Goal: Task Accomplishment & Management: Manage account settings

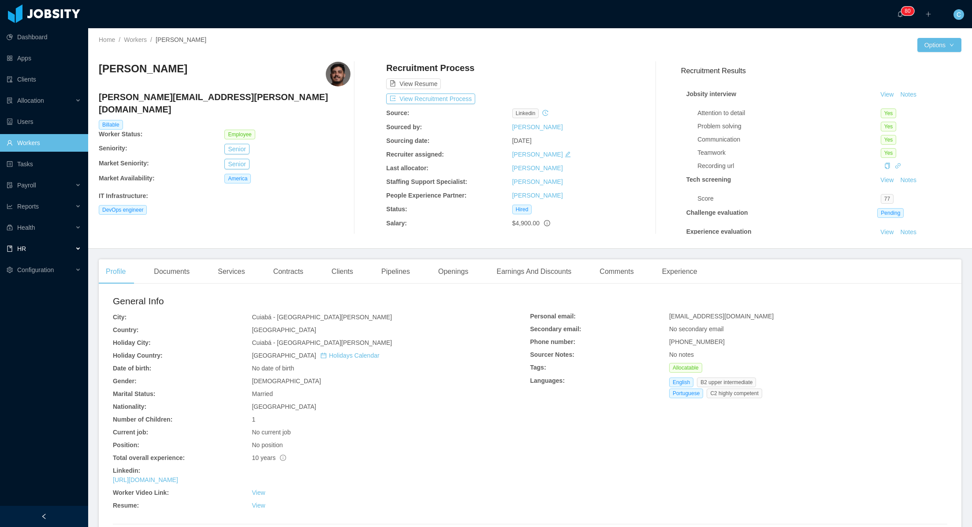
click at [45, 242] on div "HR" at bounding box center [44, 249] width 88 height 18
click at [50, 288] on link "Time Off" at bounding box center [47, 291] width 68 height 18
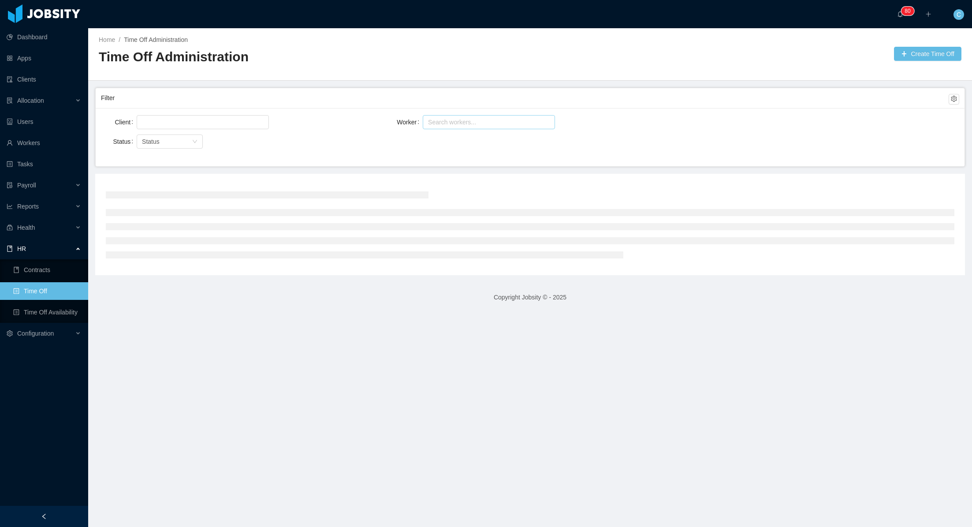
click at [461, 126] on div "Search workers..." at bounding box center [485, 121] width 120 height 13
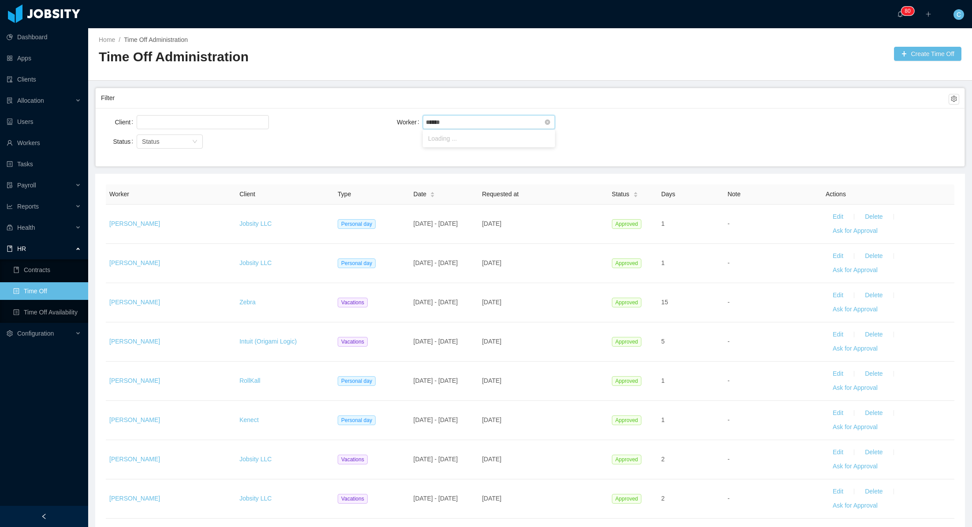
type input "*******"
click at [467, 136] on li "[PERSON_NAME].Queide Clemente" at bounding box center [489, 138] width 132 height 14
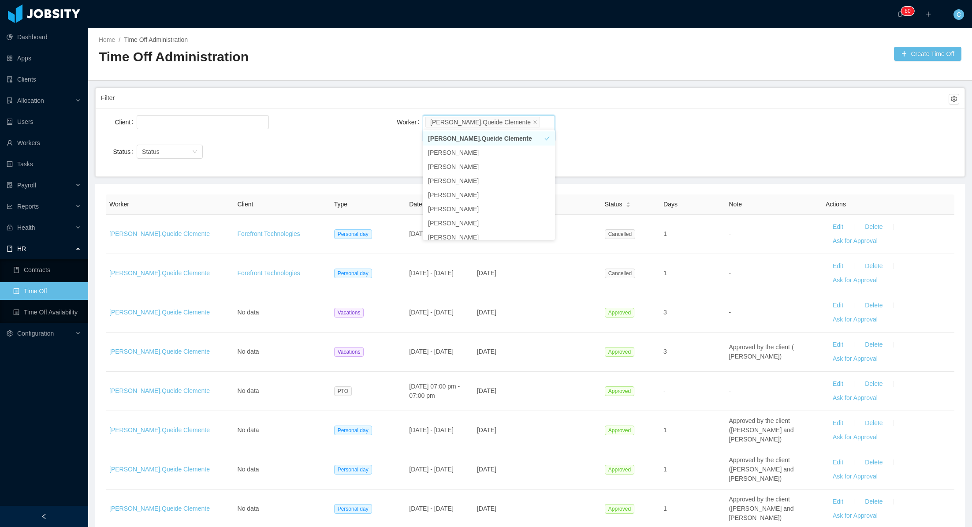
click at [764, 108] on div "Client Worker Search workers... [PERSON_NAME].Queide Clemente Status Status" at bounding box center [530, 142] width 869 height 68
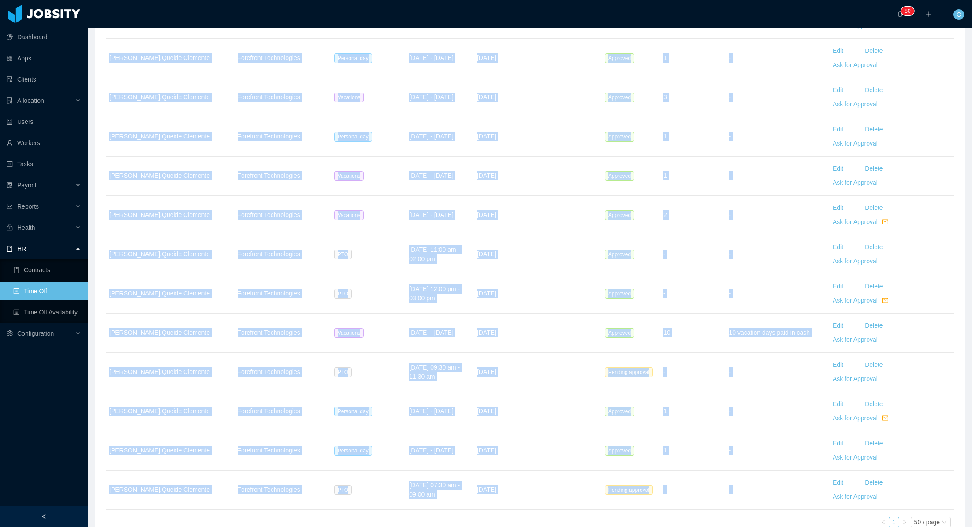
scroll to position [1157, 0]
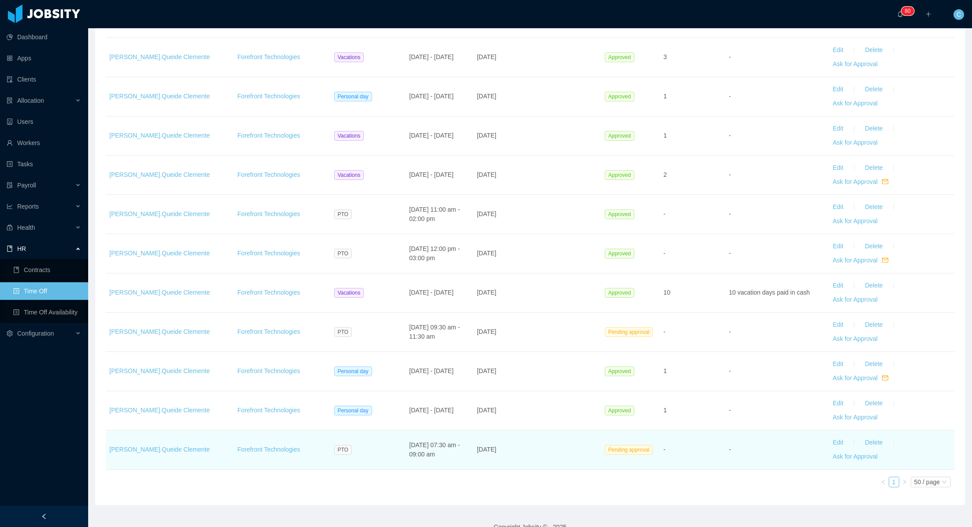
drag, startPoint x: 100, startPoint y: 178, endPoint x: 896, endPoint y: 441, distance: 837.7
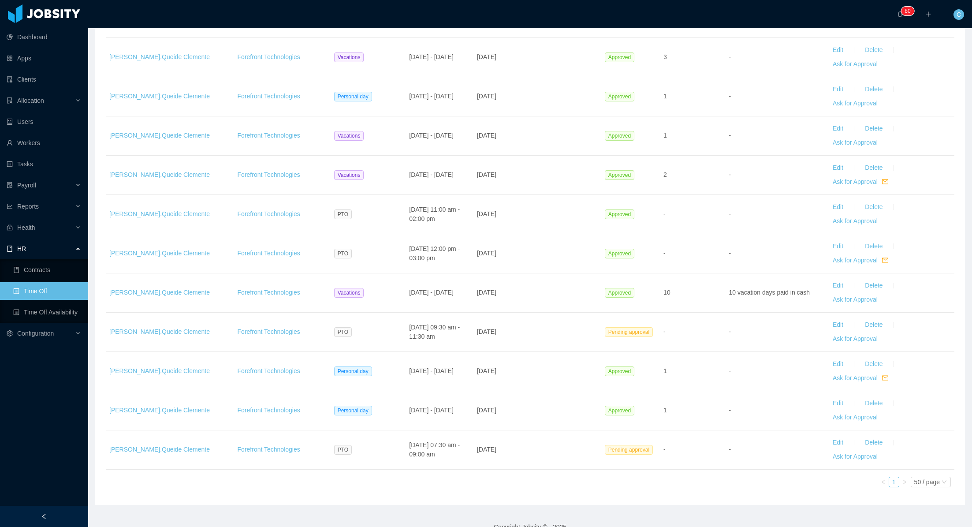
click at [51, 309] on link "Time Off Availability" at bounding box center [47, 312] width 68 height 18
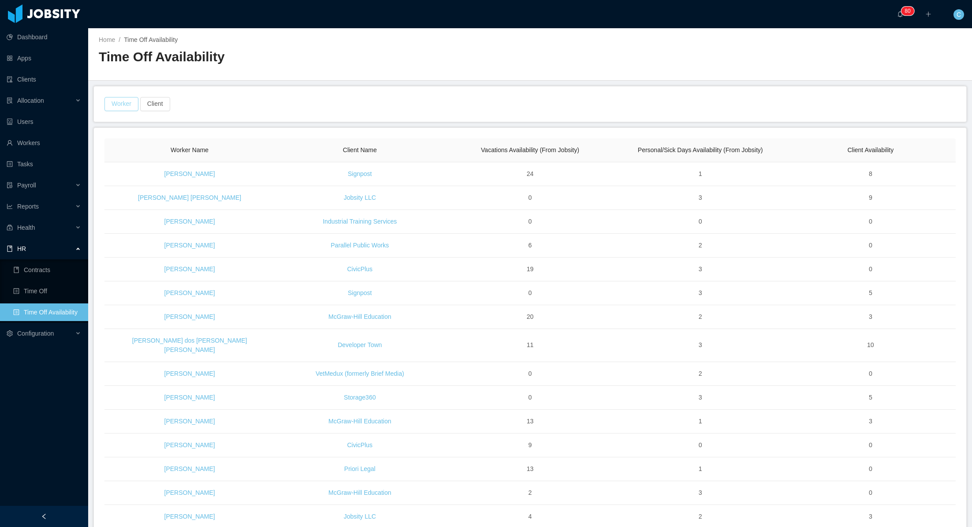
click at [123, 104] on button "Worker" at bounding box center [121, 104] width 34 height 14
click at [125, 143] on div "Search Worker" at bounding box center [117, 144] width 114 height 9
type input "*******"
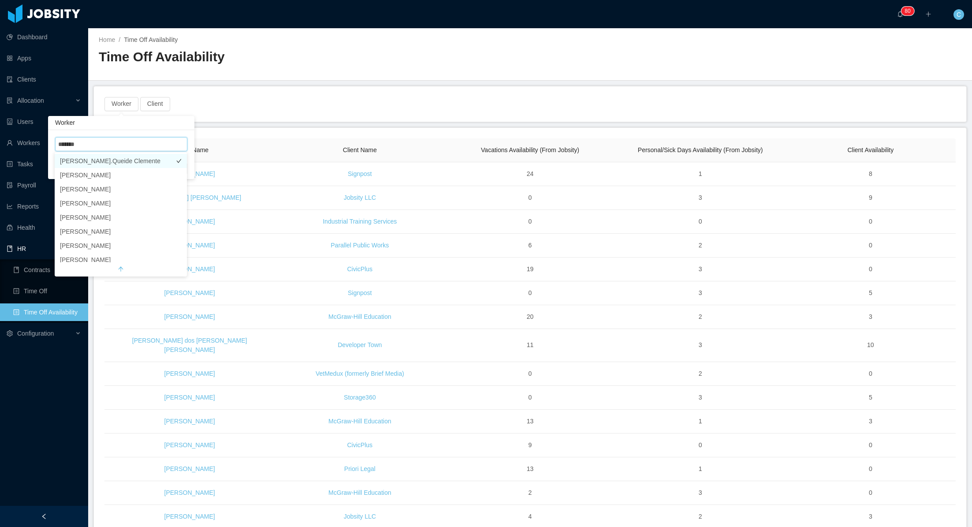
click at [138, 163] on li "[PERSON_NAME].Queide Clemente" at bounding box center [121, 161] width 132 height 14
click at [428, 100] on div "Worker · 1 Client" at bounding box center [530, 104] width 853 height 14
